Goal: Book appointment/travel/reservation

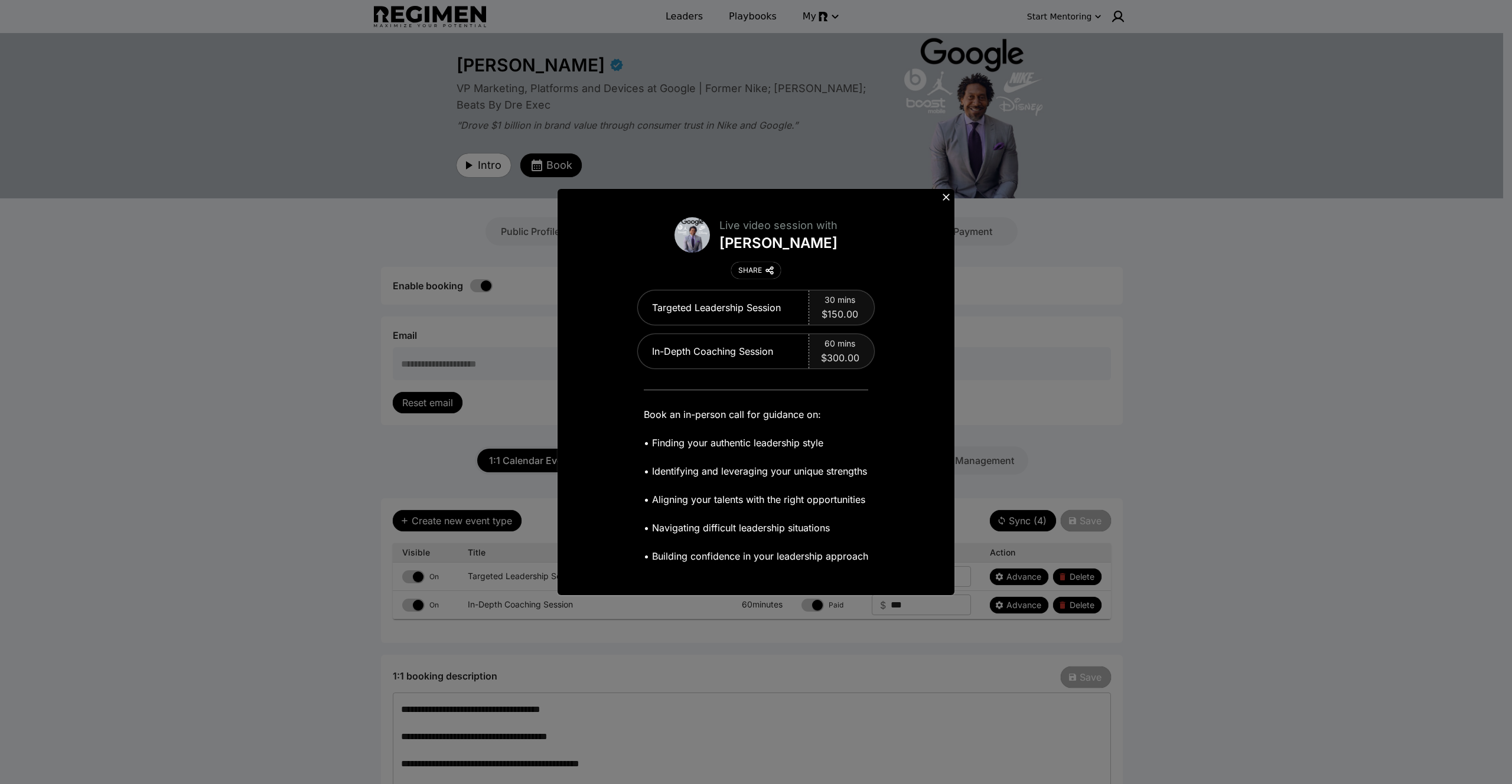
click at [945, 197] on icon at bounding box center [946, 197] width 12 height 12
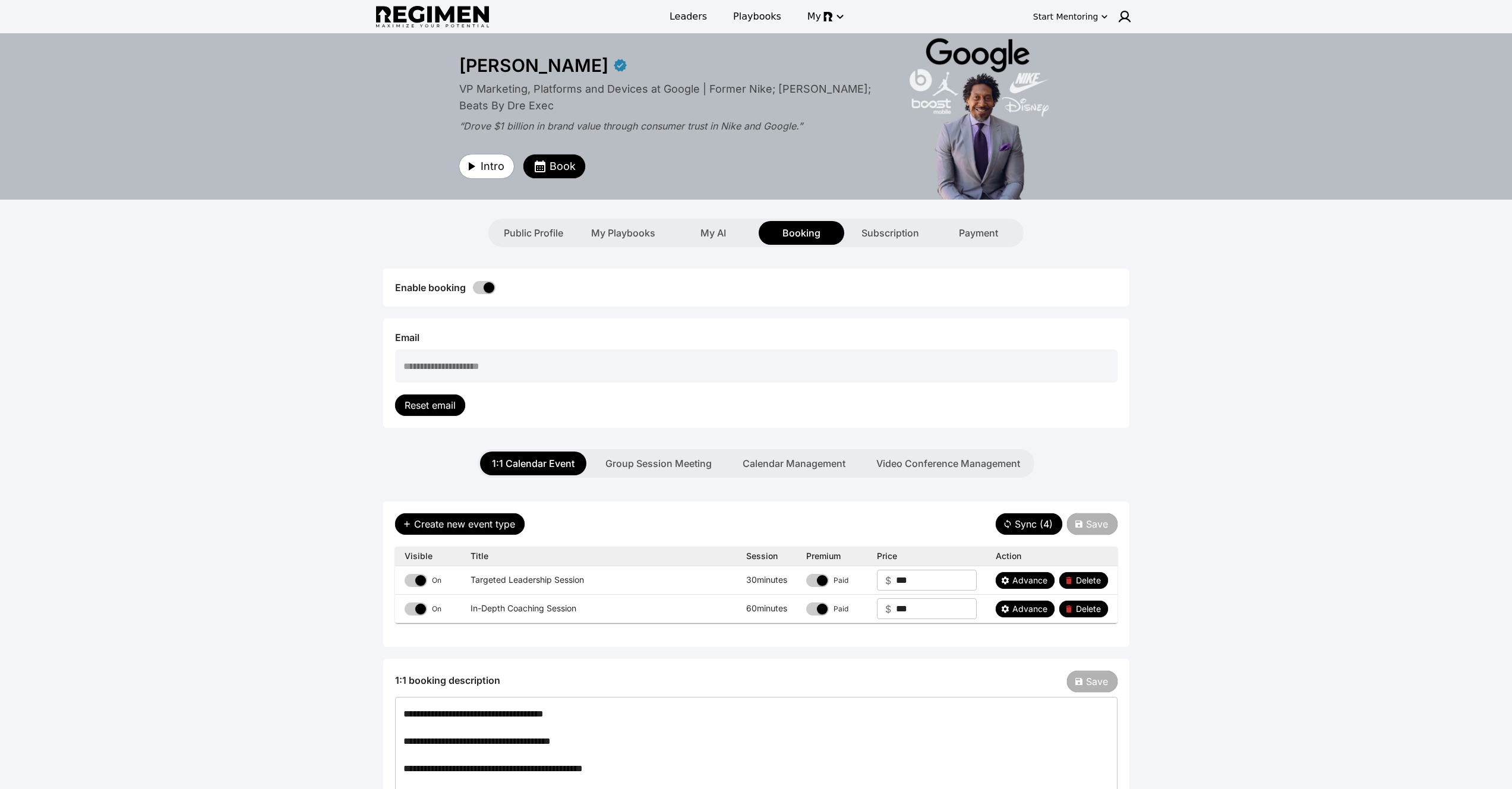
click at [690, 4] on div "Leaders Playbooks My" at bounding box center [756, 17] width 377 height 27
click at [690, 12] on span "Leaders" at bounding box center [688, 17] width 37 height 14
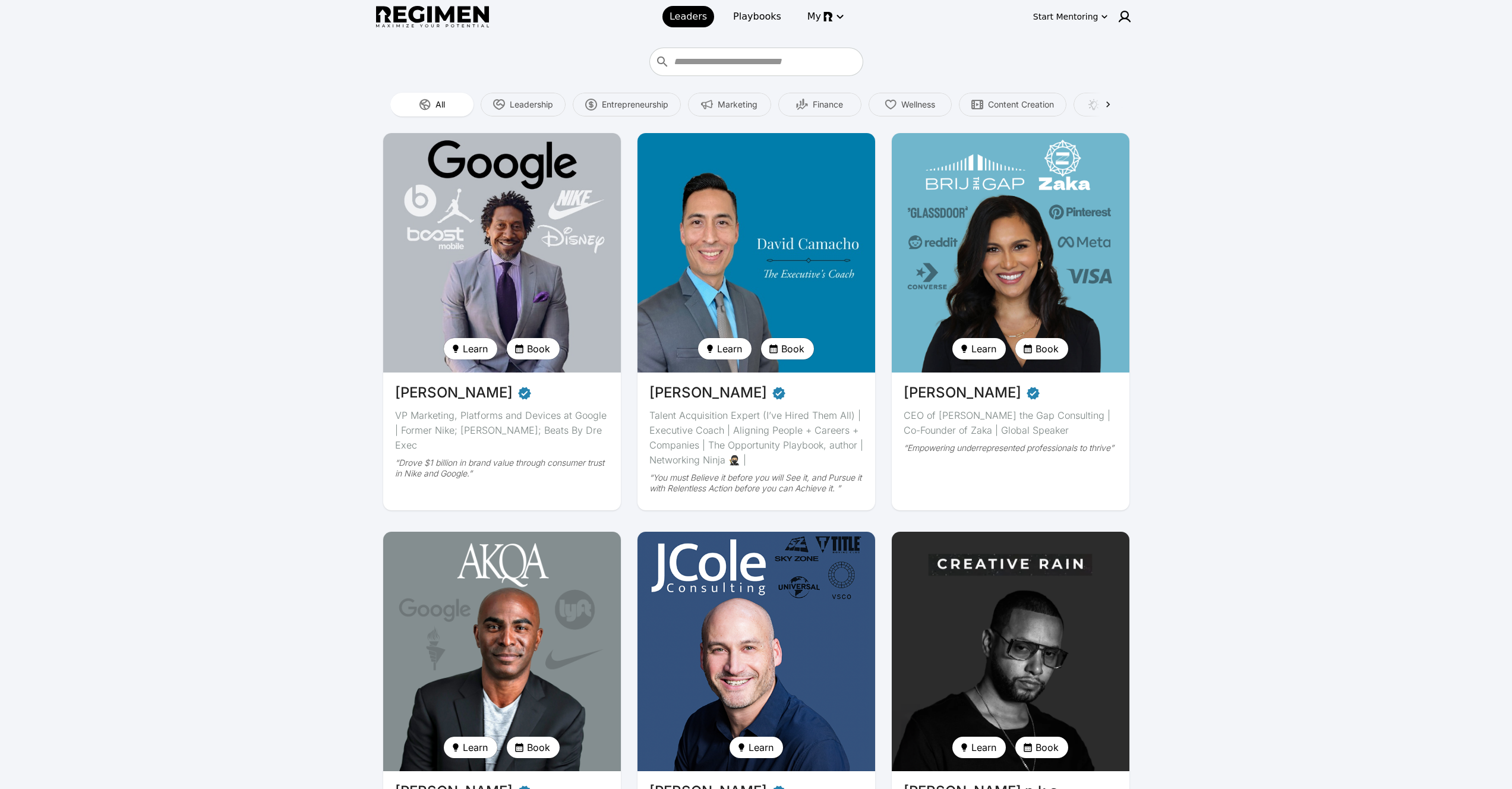
click at [808, 292] on img at bounding box center [756, 253] width 245 height 247
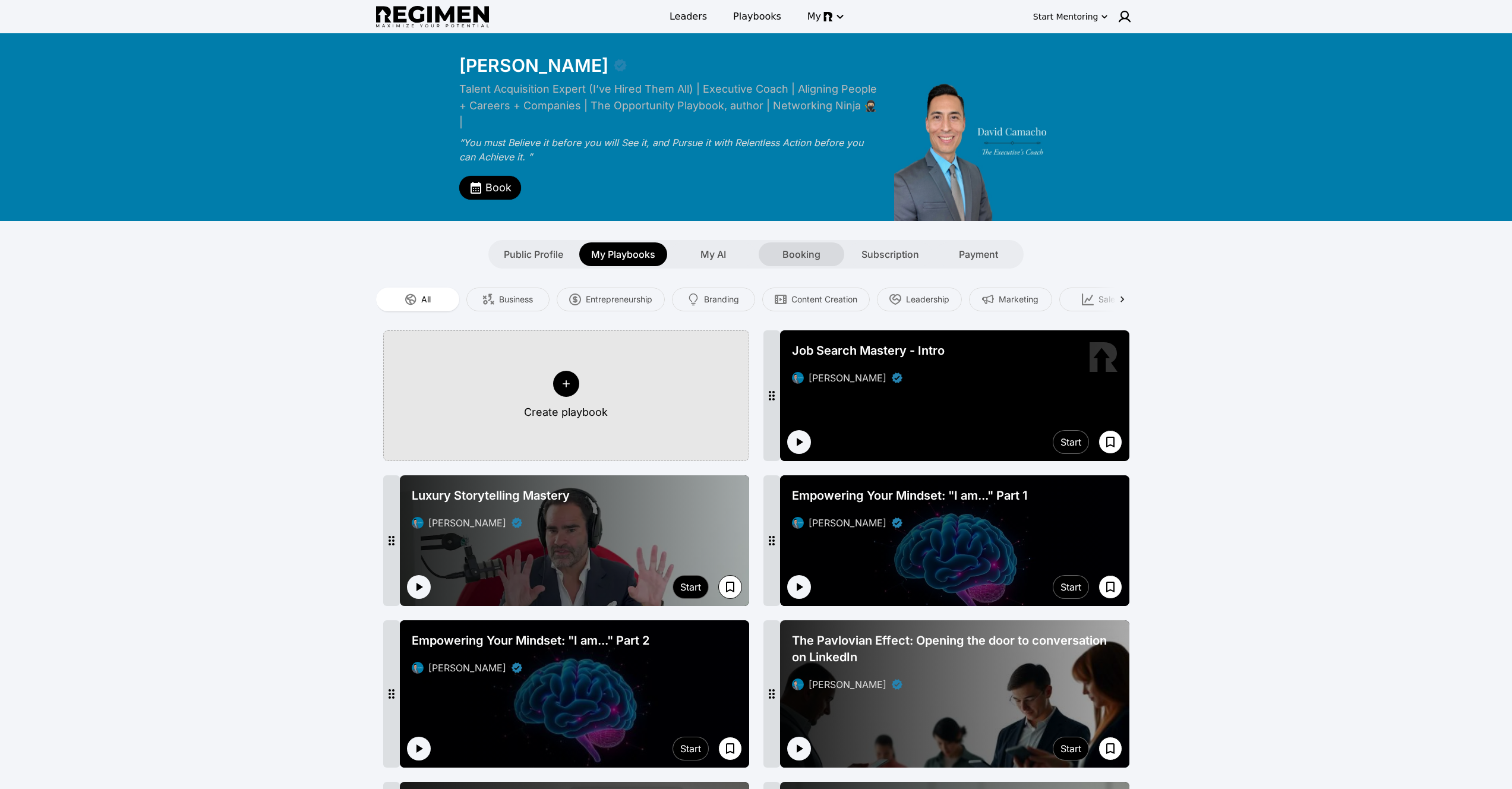
click at [818, 247] on span "Booking" at bounding box center [802, 254] width 38 height 14
